Goal: Information Seeking & Learning: Learn about a topic

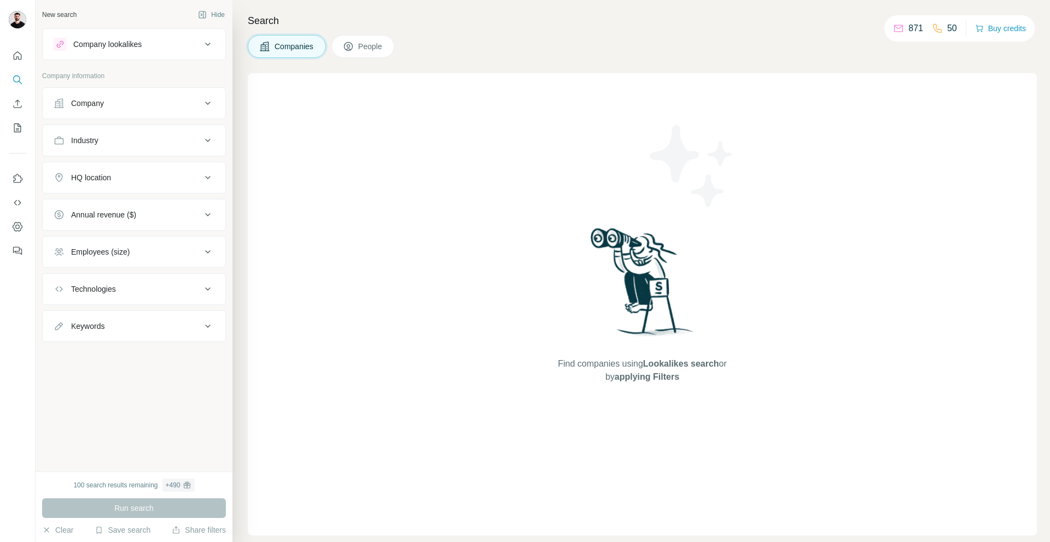
click at [134, 44] on div "Company lookalikes" at bounding box center [107, 44] width 68 height 11
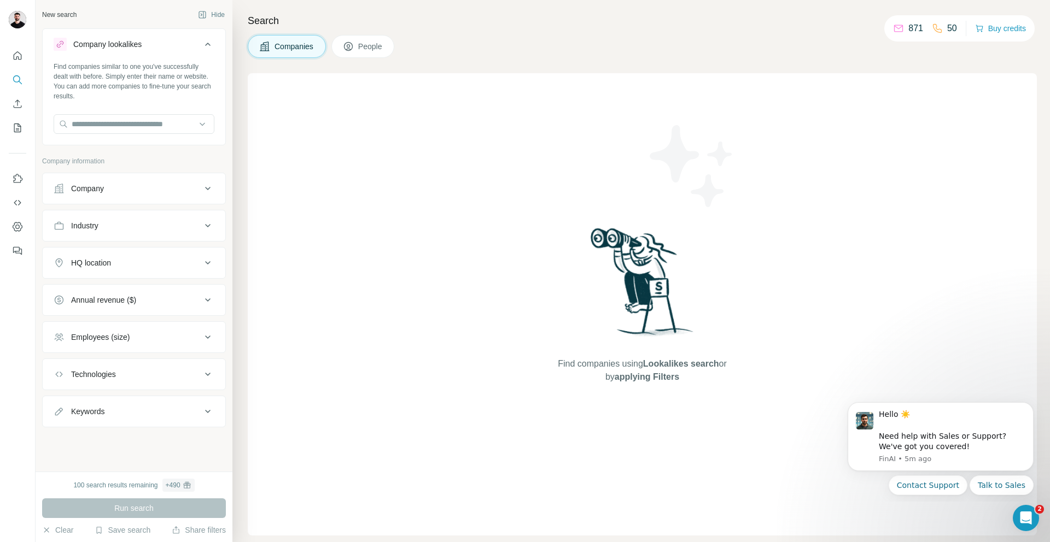
drag, startPoint x: 952, startPoint y: 484, endPoint x: 966, endPoint y: 371, distance: 114.6
click at [966, 392] on html "Hello ☀️ ​ Need help with Sales or Support? We've got you covered! [GEOGRAPHIC_…" at bounding box center [940, 446] width 219 height 109
click at [908, 27] on p "871" at bounding box center [915, 28] width 15 height 13
click at [895, 28] on icon at bounding box center [898, 28] width 11 height 11
click at [363, 55] on button "People" at bounding box center [362, 46] width 63 height 23
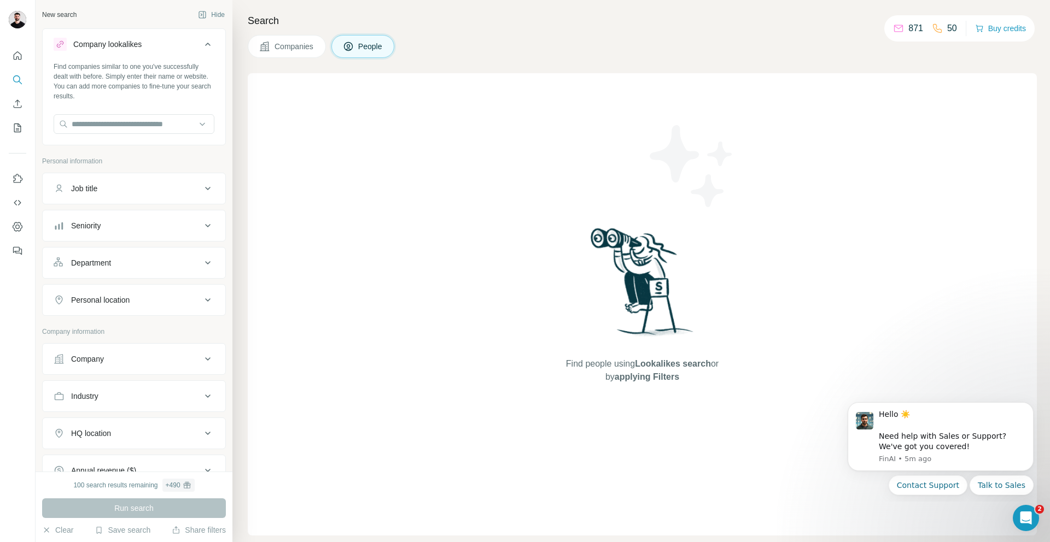
click at [110, 190] on div "Job title" at bounding box center [128, 188] width 148 height 11
click at [110, 260] on div "Seniority" at bounding box center [128, 258] width 148 height 11
